Goal: Navigation & Orientation: Find specific page/section

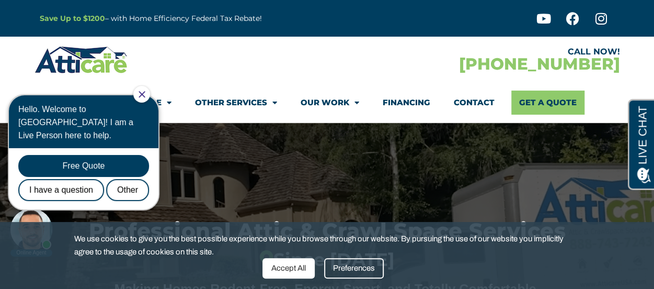
click at [348, 267] on div "Preferences" at bounding box center [354, 268] width 60 height 20
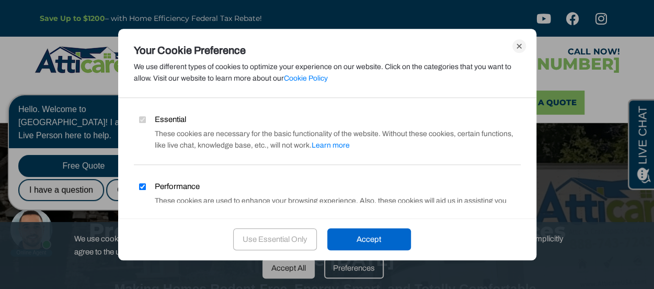
click at [146, 182] on label "Performance" at bounding box center [167, 186] width 66 height 12
click at [146, 183] on input "Performance" at bounding box center [142, 186] width 7 height 7
checkbox input "false"
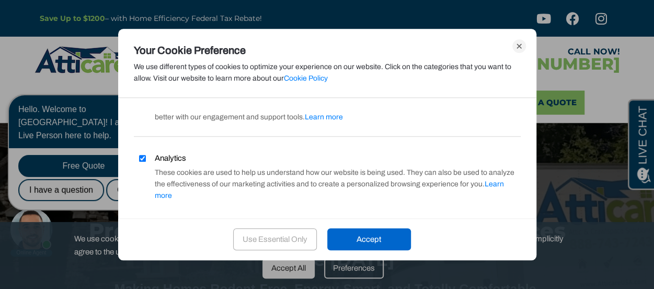
scroll to position [111, 0]
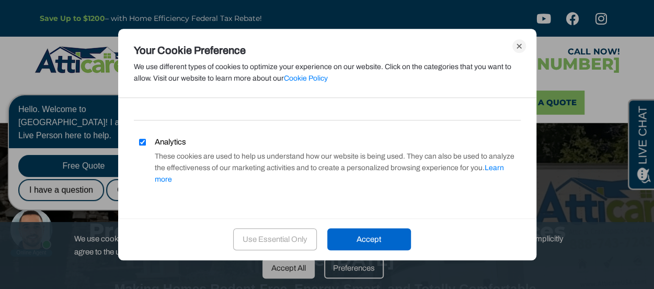
click at [145, 137] on label "Analytics" at bounding box center [160, 142] width 52 height 12
click at [145, 139] on input "Analytics" at bounding box center [142, 142] width 7 height 7
checkbox input "false"
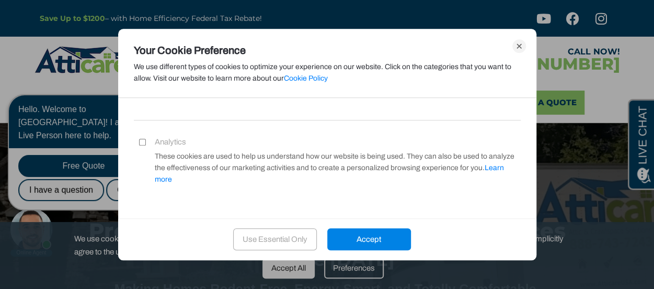
click at [398, 238] on div "Accept" at bounding box center [369, 239] width 84 height 22
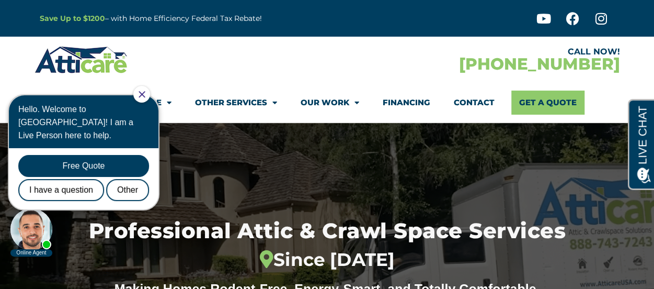
click at [145, 91] on icon "Close Chat" at bounding box center [142, 94] width 7 height 7
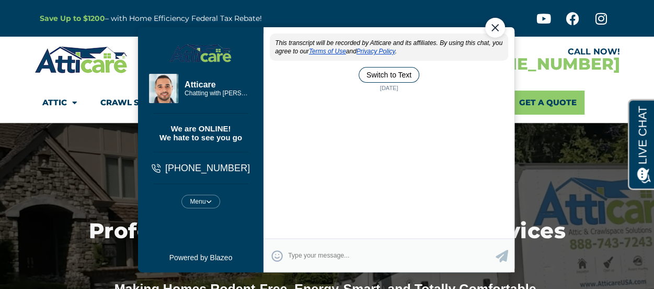
scroll to position [0, 0]
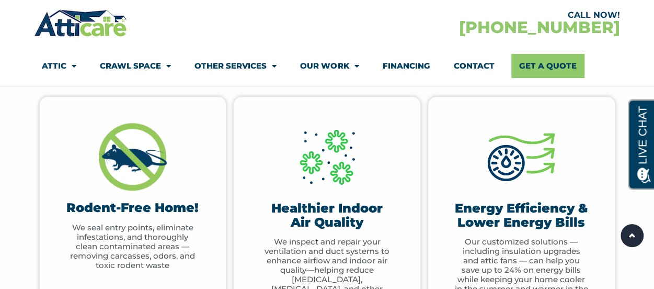
scroll to position [515, 0]
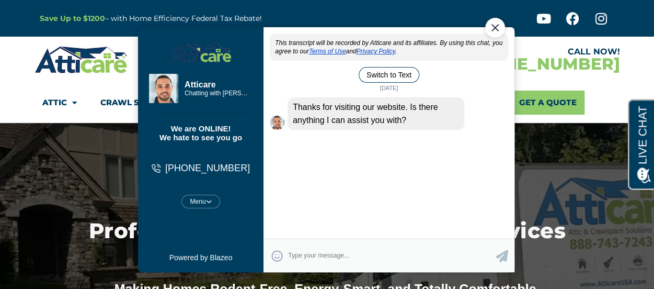
click at [498, 34] on div "Close Chat" at bounding box center [495, 28] width 20 height 20
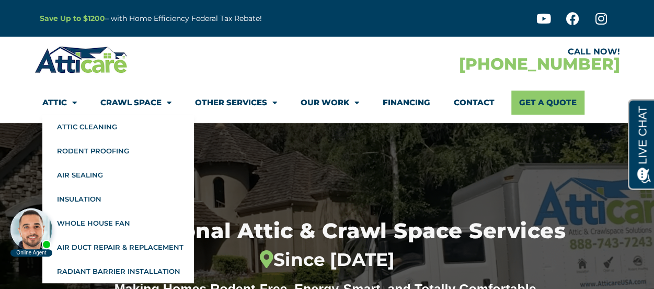
click at [73, 99] on span "Menu" at bounding box center [72, 103] width 10 height 18
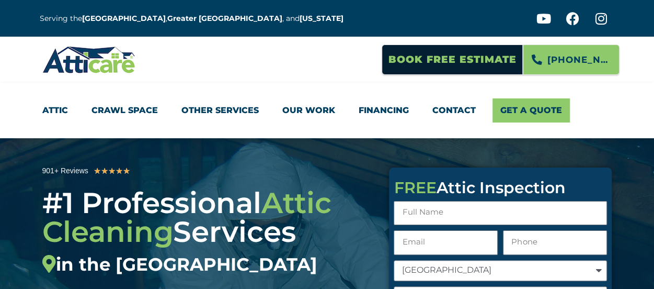
drag, startPoint x: 0, startPoint y: 0, endPoint x: 73, endPoint y: 99, distance: 123.0
click at [73, 99] on li "Attic Attic Cleaning Rodent Proofing Air Sealing Insulation Whole House Fan Air…" at bounding box center [61, 110] width 38 height 24
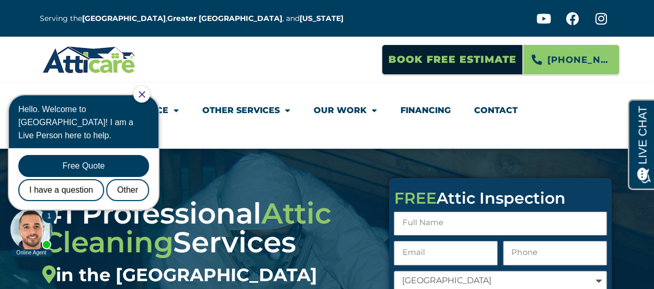
click at [148, 99] on div at bounding box center [141, 94] width 17 height 17
click at [145, 91] on icon "Close Chat" at bounding box center [142, 94] width 7 height 7
